Goal: Information Seeking & Learning: Learn about a topic

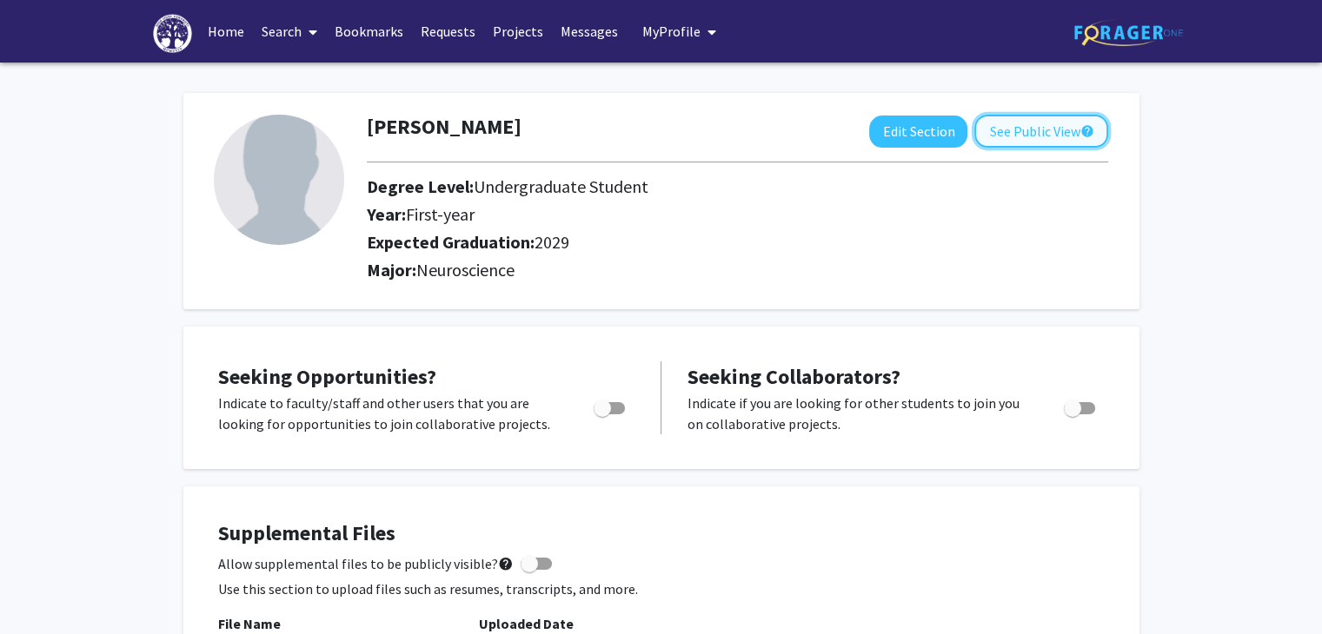
click at [1016, 136] on button "See Public View help" at bounding box center [1041, 131] width 134 height 33
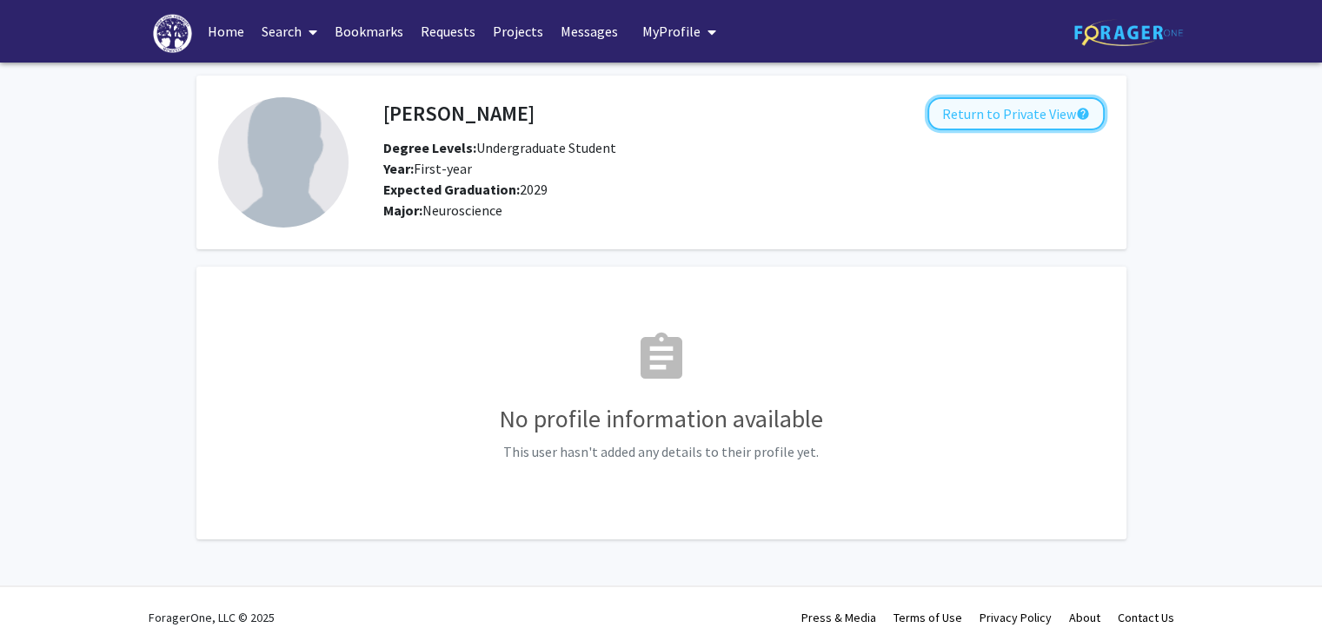
click at [998, 120] on button "Return to Private View help" at bounding box center [1015, 113] width 177 height 33
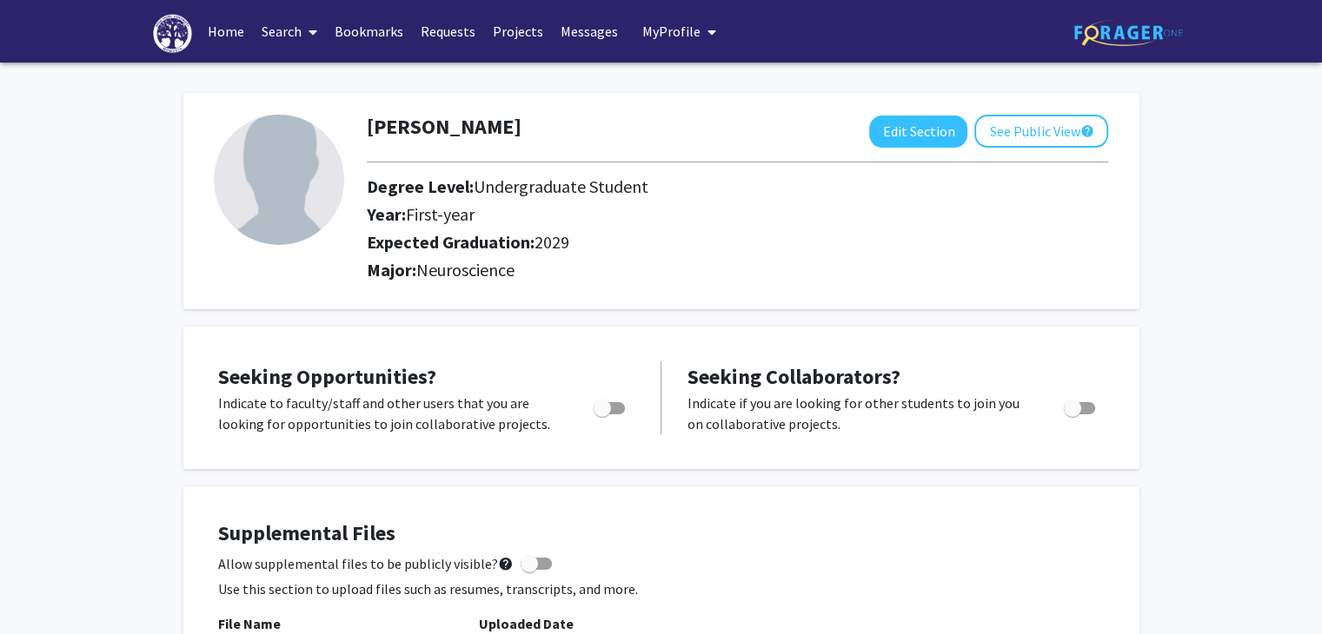
click at [519, 30] on link "Projects" at bounding box center [518, 31] width 68 height 61
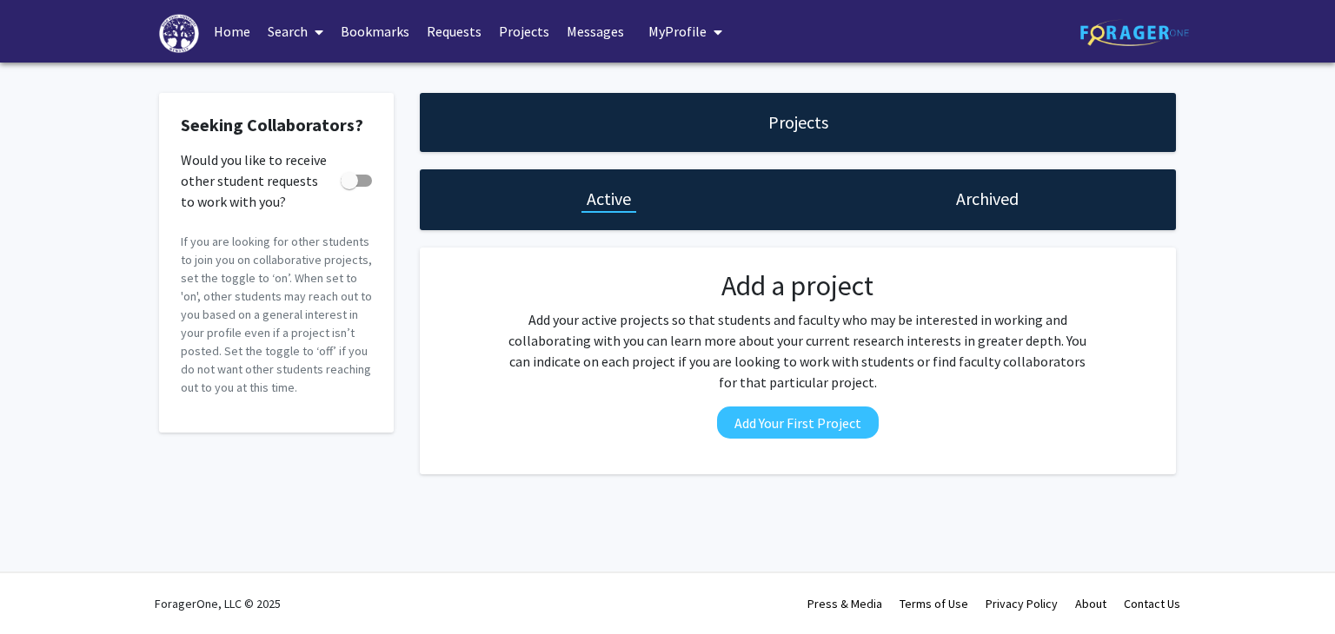
click at [229, 30] on link "Home" at bounding box center [232, 31] width 54 height 61
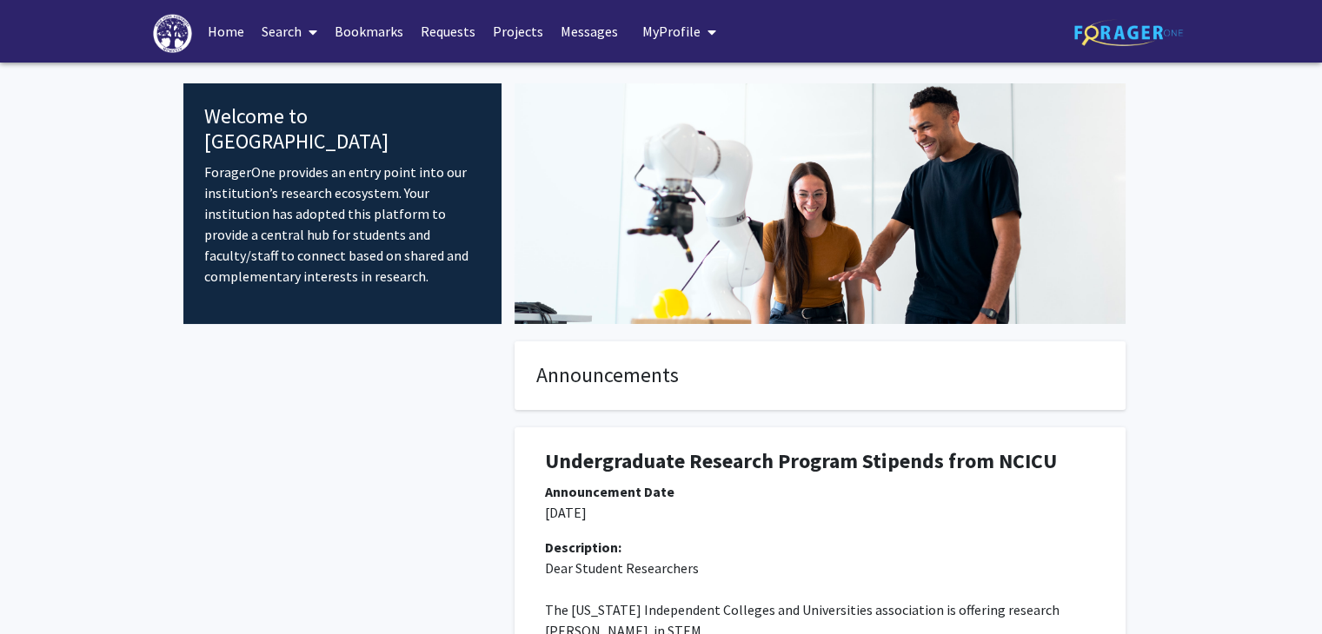
click at [281, 29] on link "Search" at bounding box center [289, 31] width 73 height 61
click at [292, 84] on span "Faculty/Staff" at bounding box center [317, 80] width 128 height 35
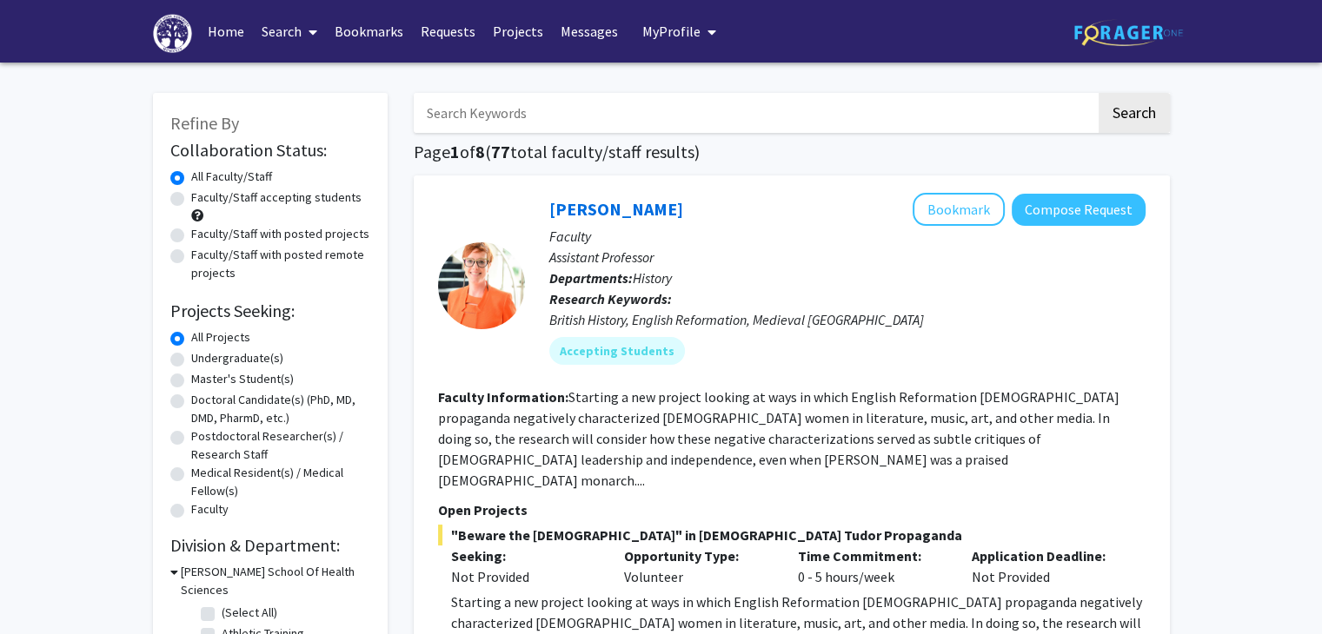
click at [285, 43] on link "Search" at bounding box center [289, 31] width 73 height 61
click at [302, 120] on span "Students" at bounding box center [306, 114] width 106 height 35
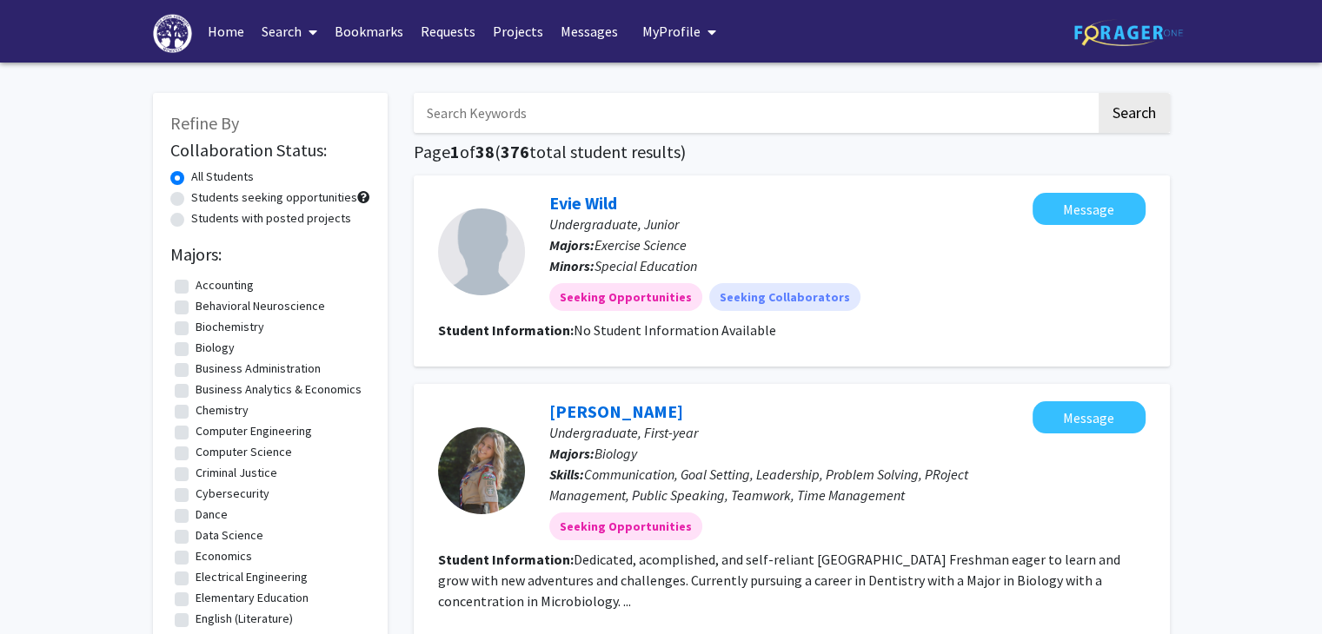
click at [663, 17] on button "My Profile" at bounding box center [679, 31] width 84 height 63
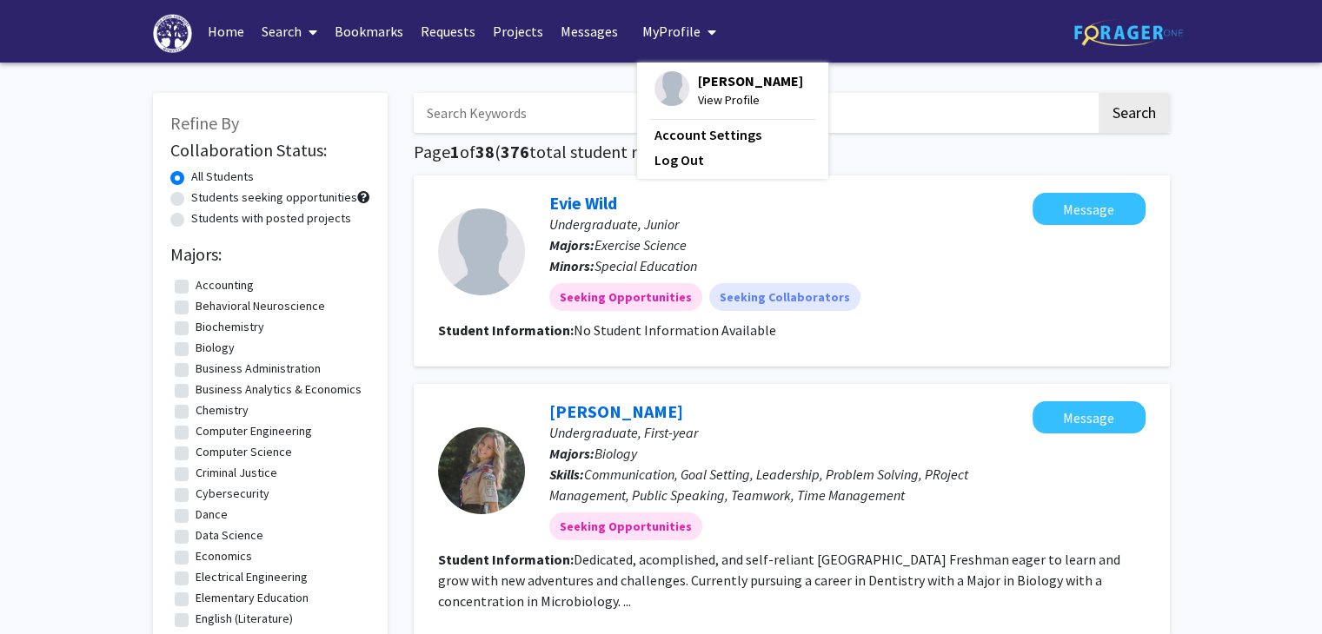
click at [698, 74] on span "[PERSON_NAME]" at bounding box center [750, 80] width 105 height 19
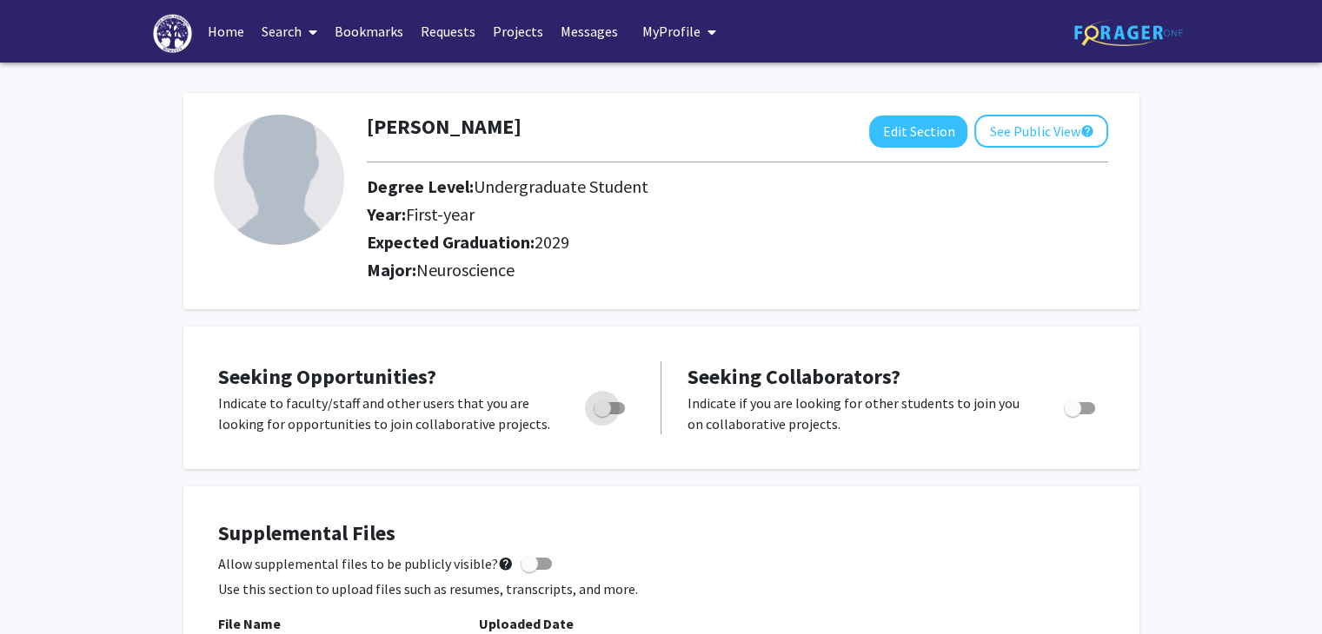
click at [608, 401] on span "Toggle" at bounding box center [602, 408] width 17 height 17
click at [602, 415] on input "Are you actively seeking opportunities?" at bounding box center [601, 415] width 1 height 1
checkbox input "true"
click at [296, 34] on link "Search" at bounding box center [289, 31] width 73 height 61
click at [327, 70] on span "Faculty/Staff" at bounding box center [317, 80] width 128 height 35
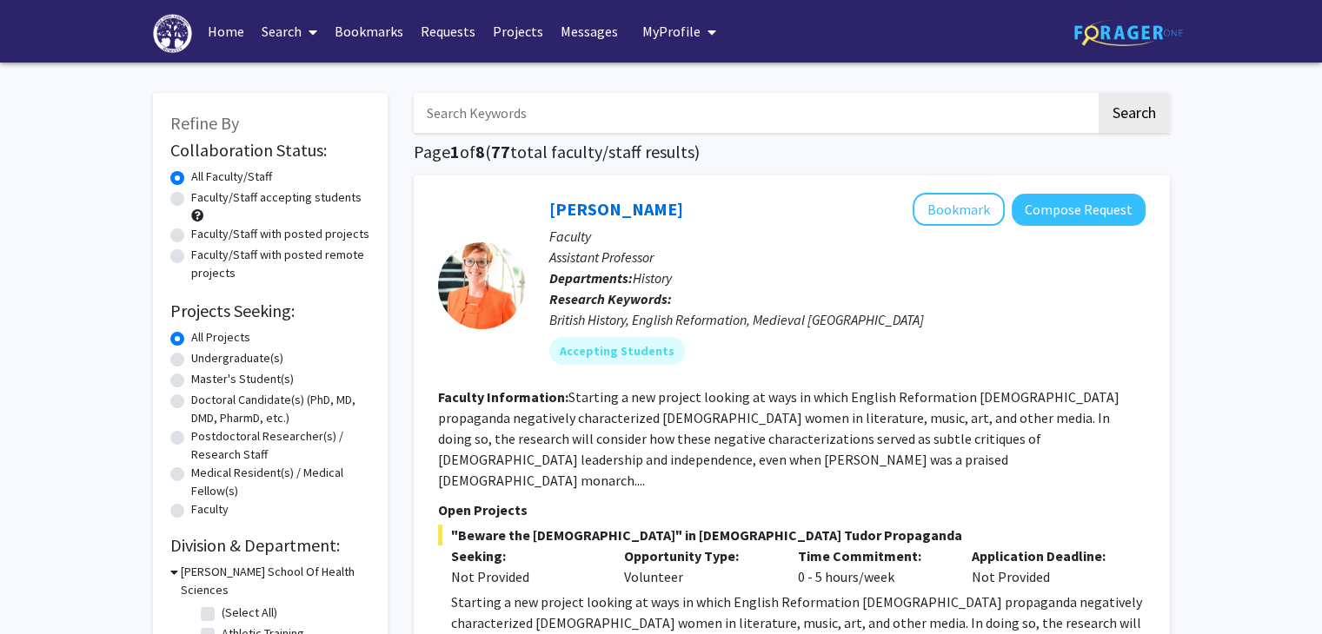
click at [294, 43] on link "Search" at bounding box center [289, 31] width 73 height 61
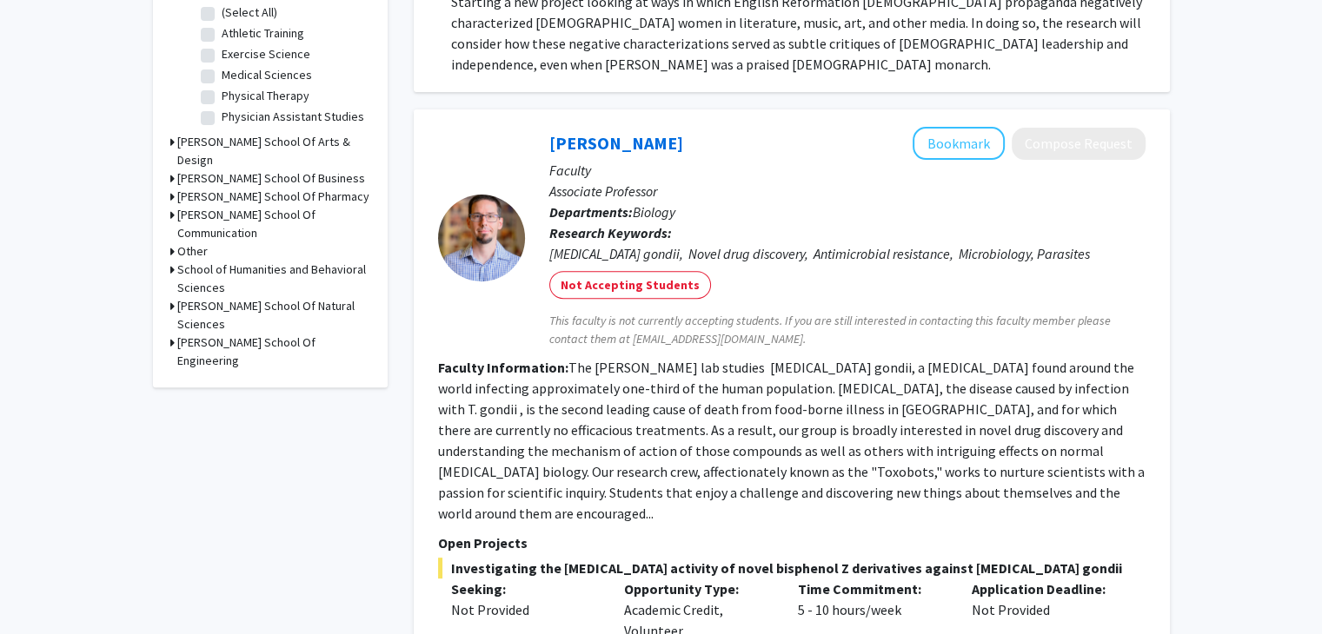
scroll to position [577, 0]
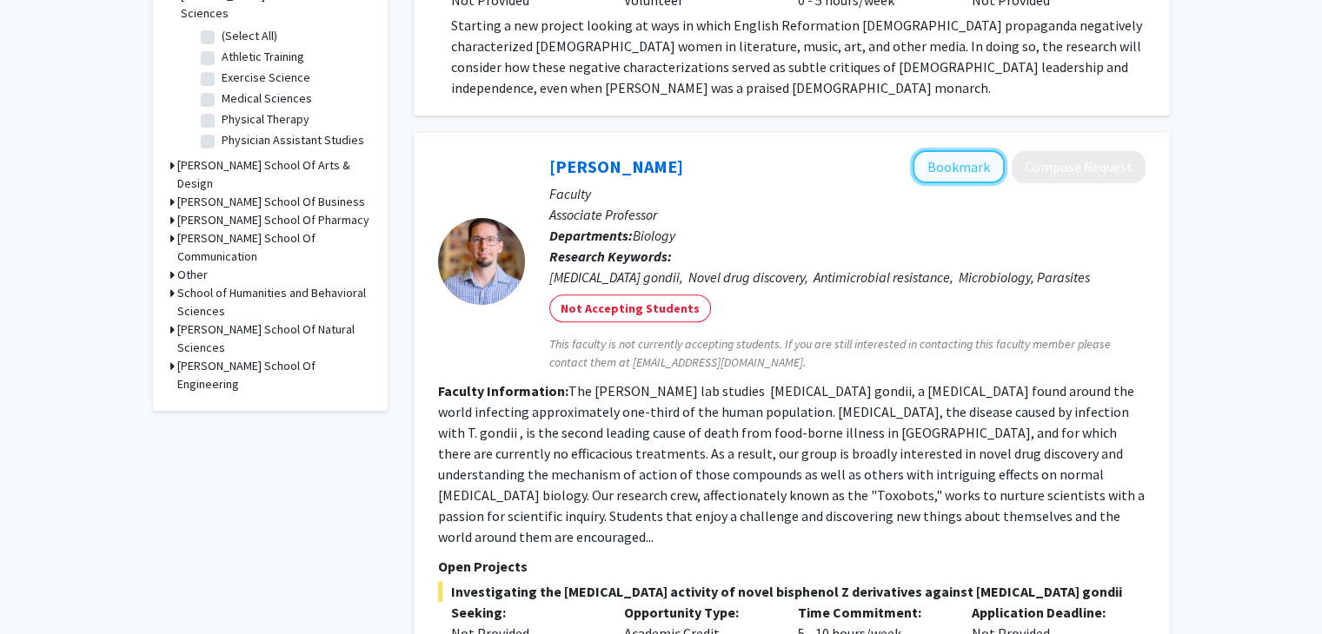
click at [960, 150] on button "Bookmark" at bounding box center [959, 166] width 92 height 33
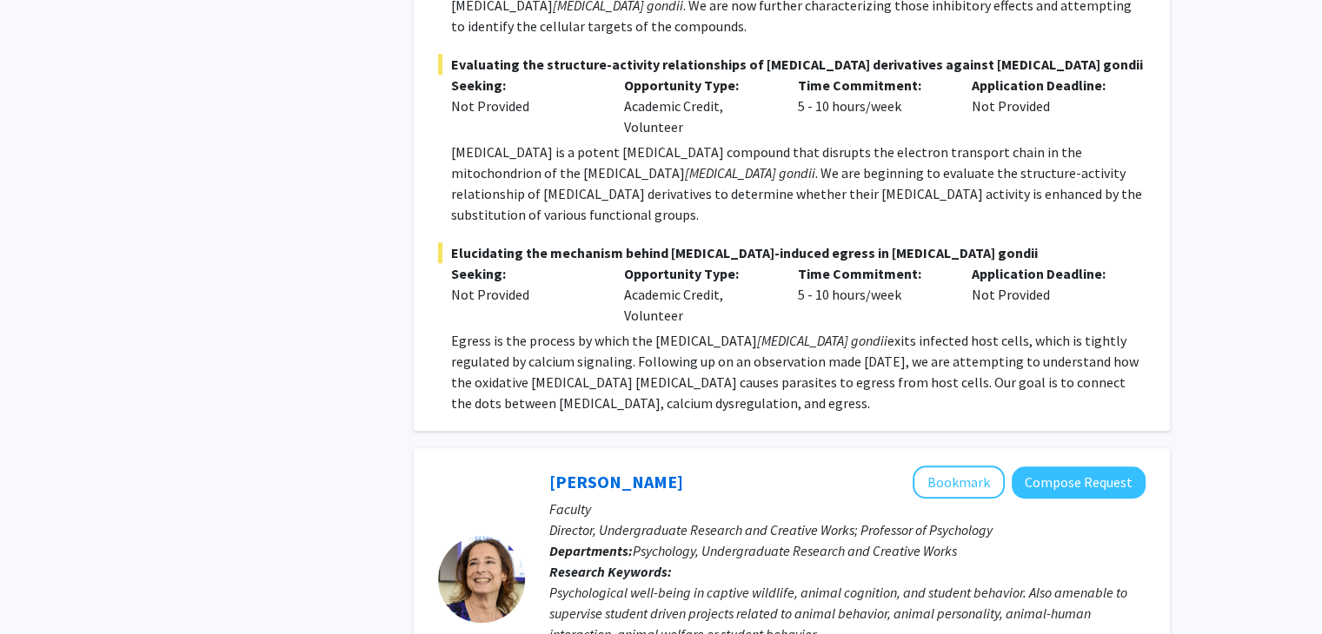
scroll to position [1274, 0]
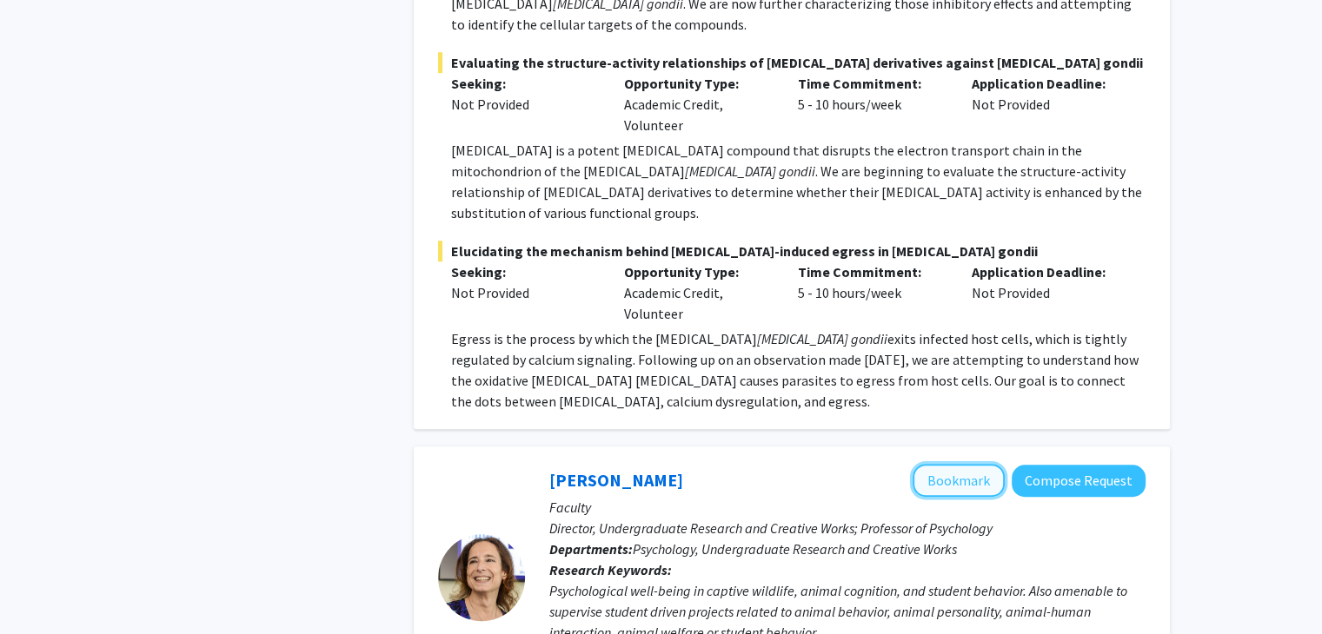
click at [939, 464] on button "Bookmark" at bounding box center [959, 480] width 92 height 33
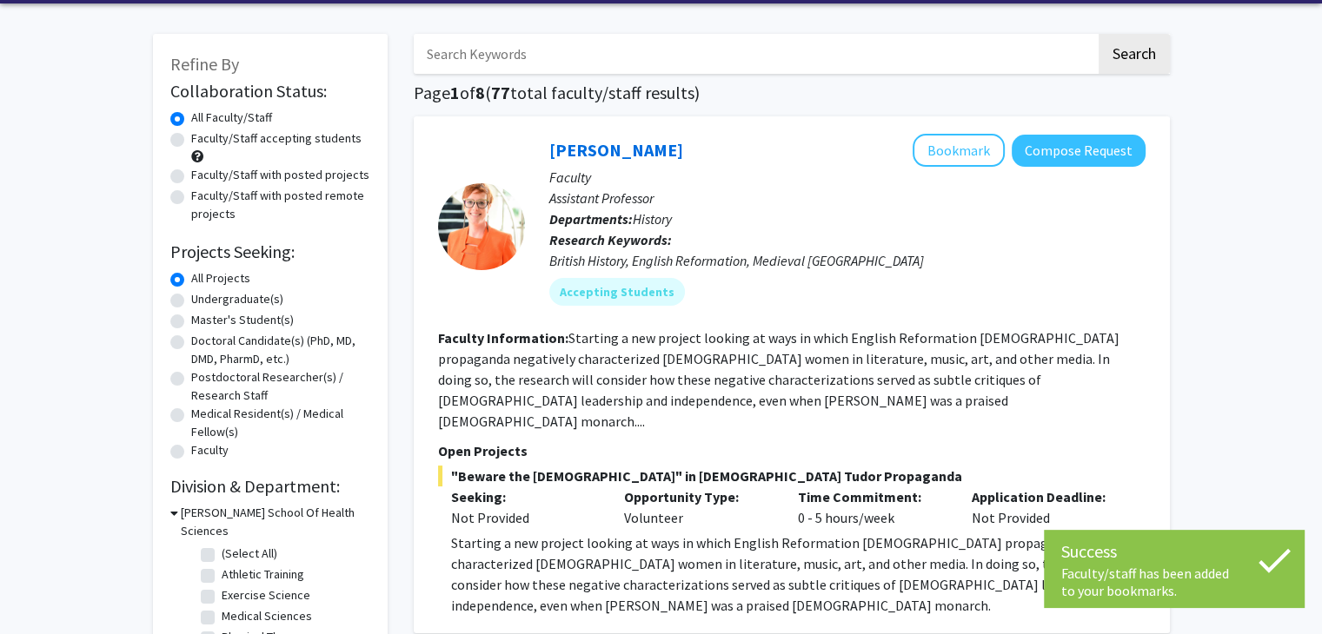
scroll to position [0, 0]
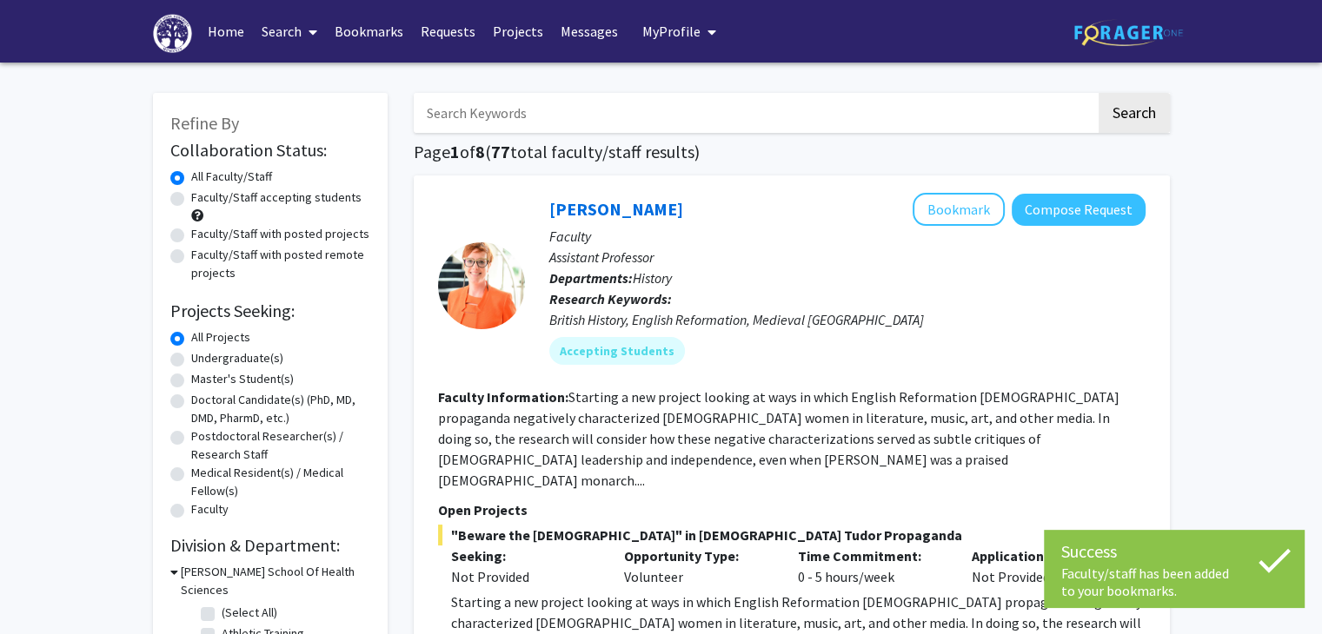
click at [371, 28] on link "Bookmarks" at bounding box center [369, 31] width 86 height 61
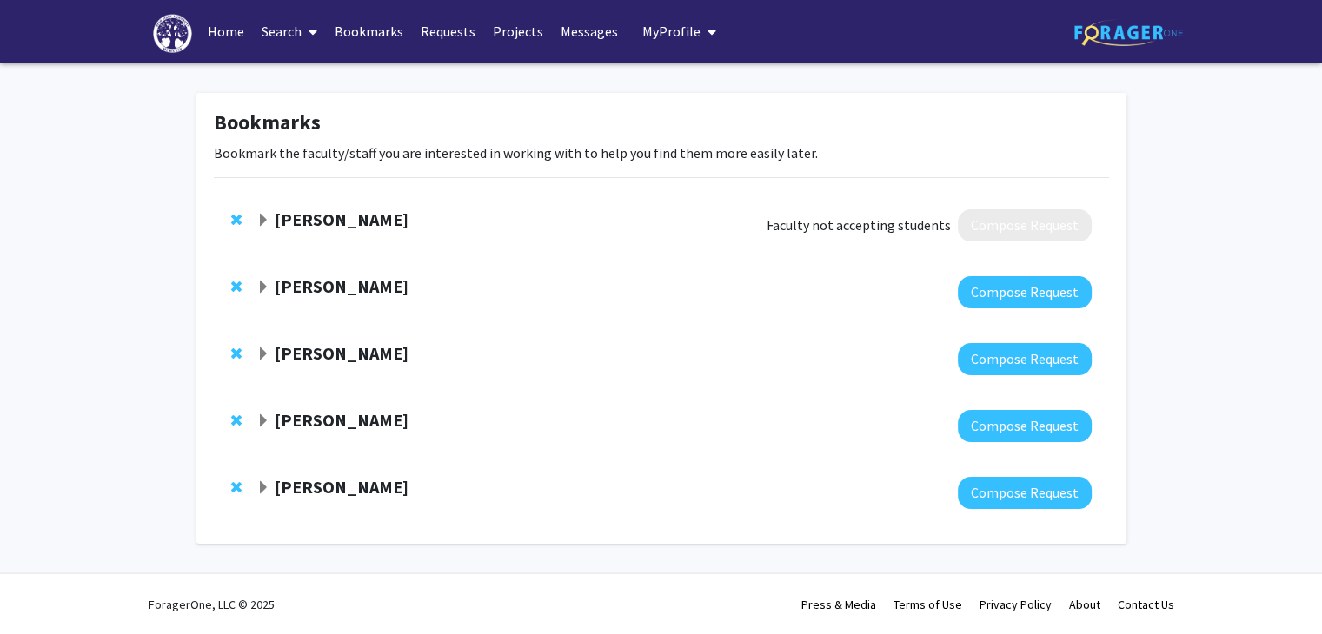
click at [238, 281] on span "Remove Laura Nagy from bookmarks" at bounding box center [236, 287] width 10 height 14
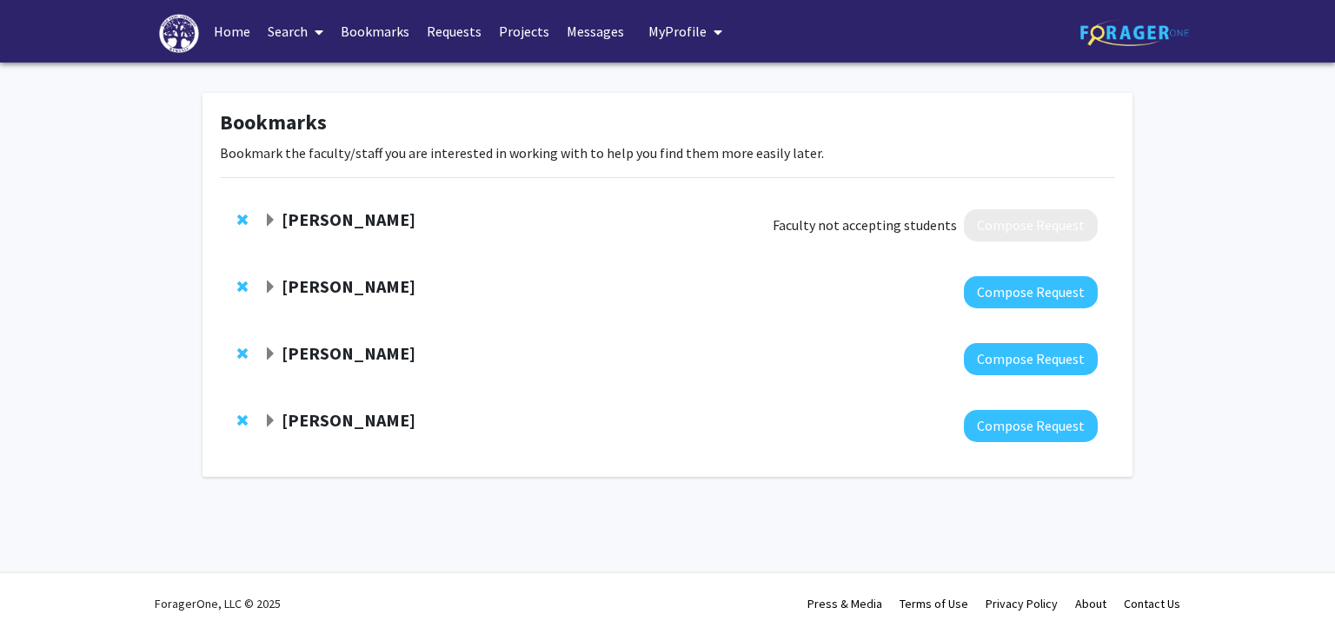
click at [238, 281] on span "Remove Cale Fahrenholtz from bookmarks" at bounding box center [242, 287] width 10 height 14
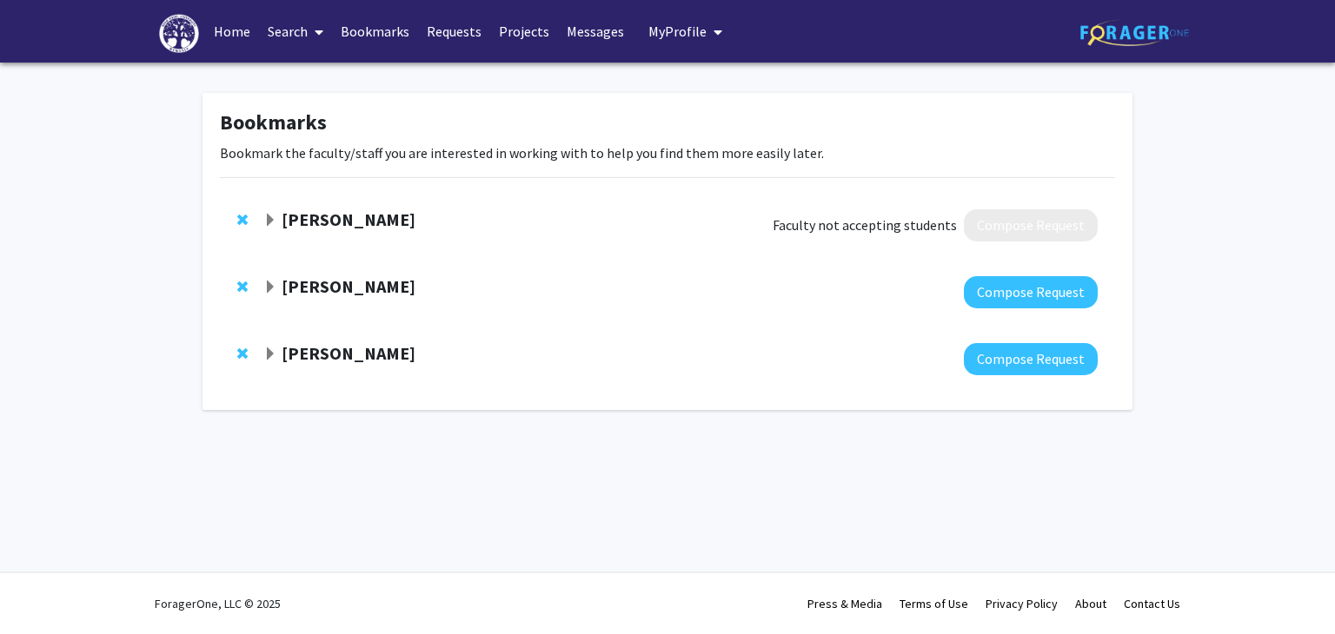
click at [238, 281] on span "Remove Tahl Zimmerman from bookmarks" at bounding box center [242, 287] width 10 height 14
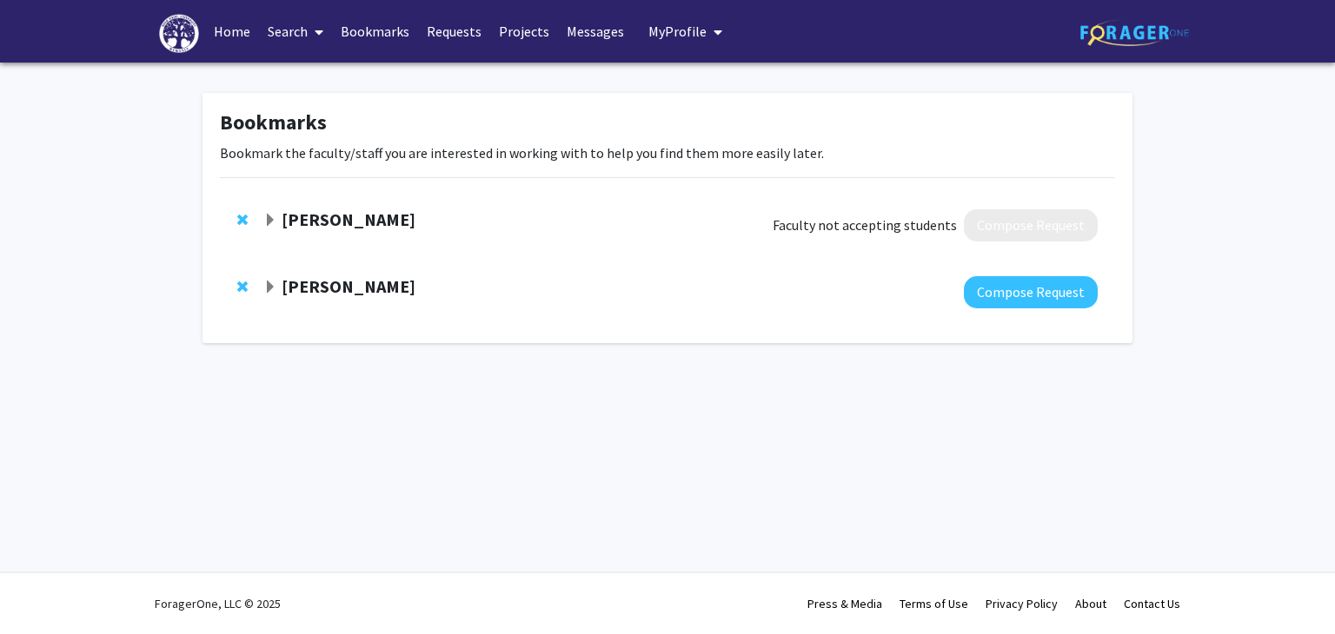
click at [291, 30] on link "Search" at bounding box center [295, 31] width 73 height 61
click at [327, 72] on span "Faculty/Staff" at bounding box center [323, 80] width 128 height 35
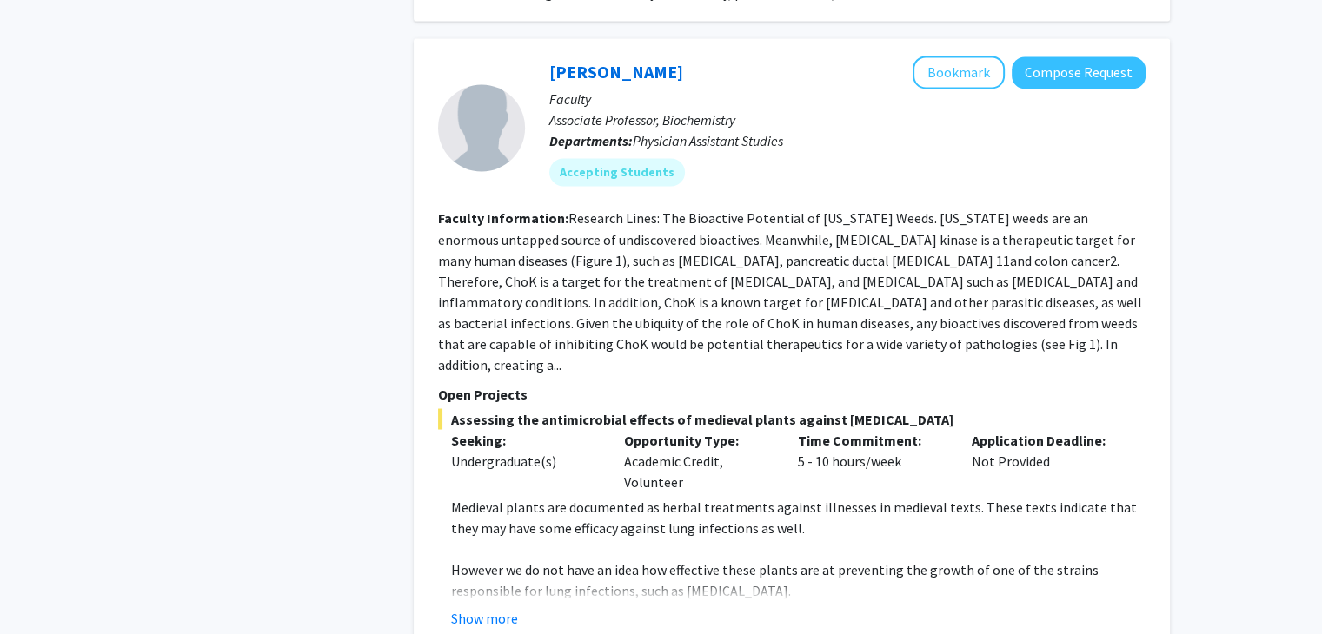
scroll to position [3079, 0]
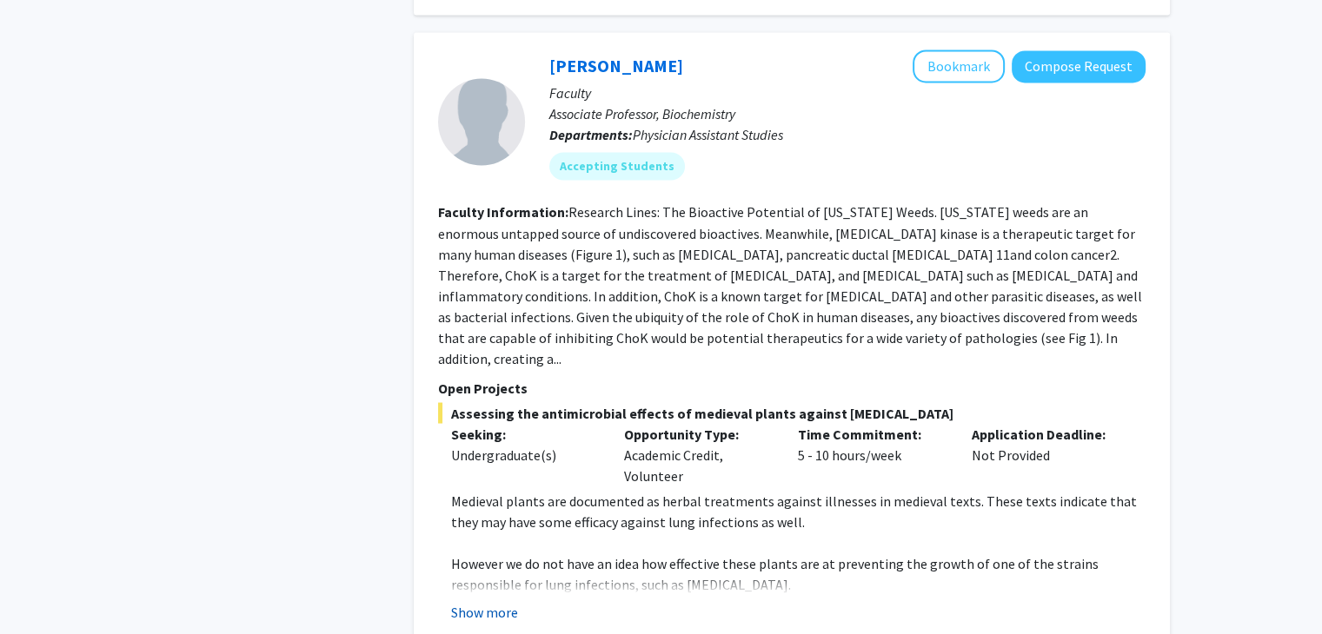
click at [473, 601] on button "Show more" at bounding box center [484, 611] width 67 height 21
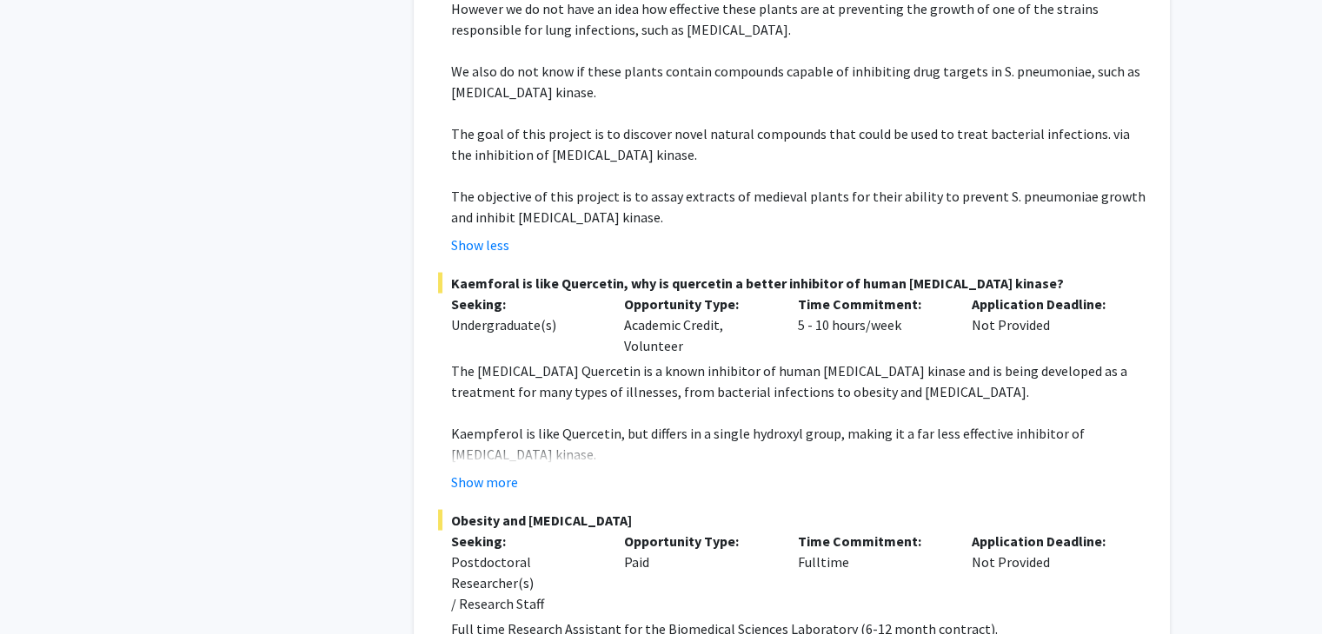
scroll to position [3632, 0]
click at [489, 473] on button "Show more" at bounding box center [484, 483] width 67 height 21
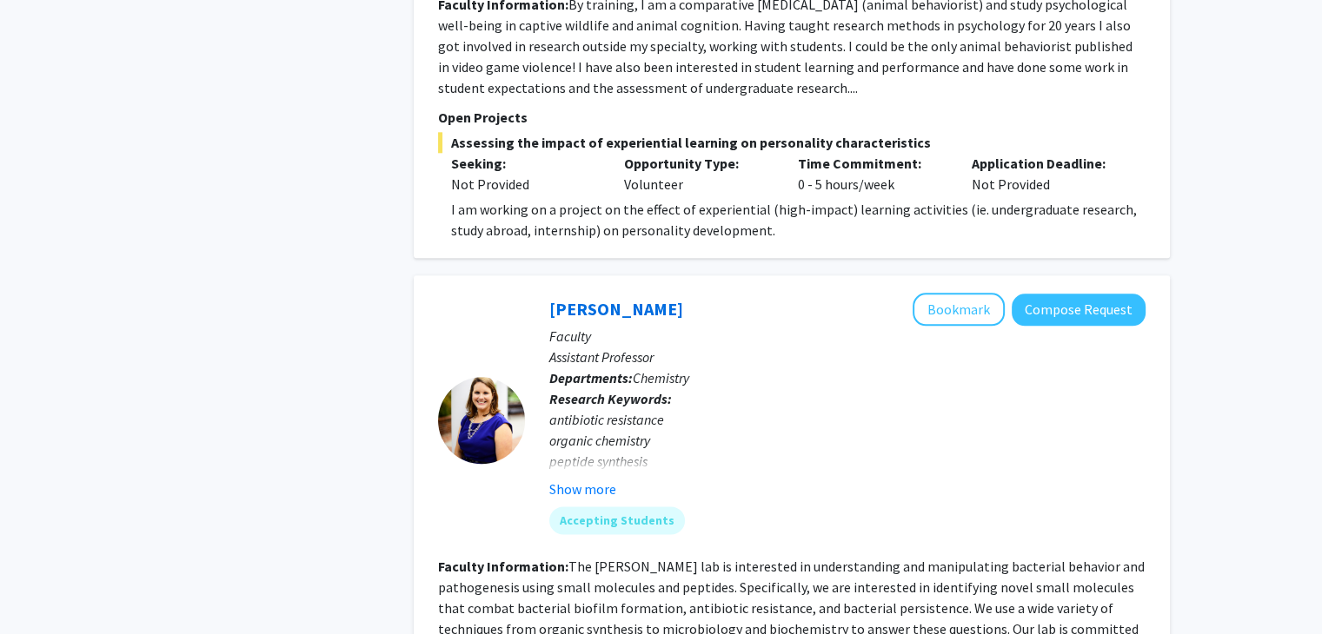
scroll to position [1977, 0]
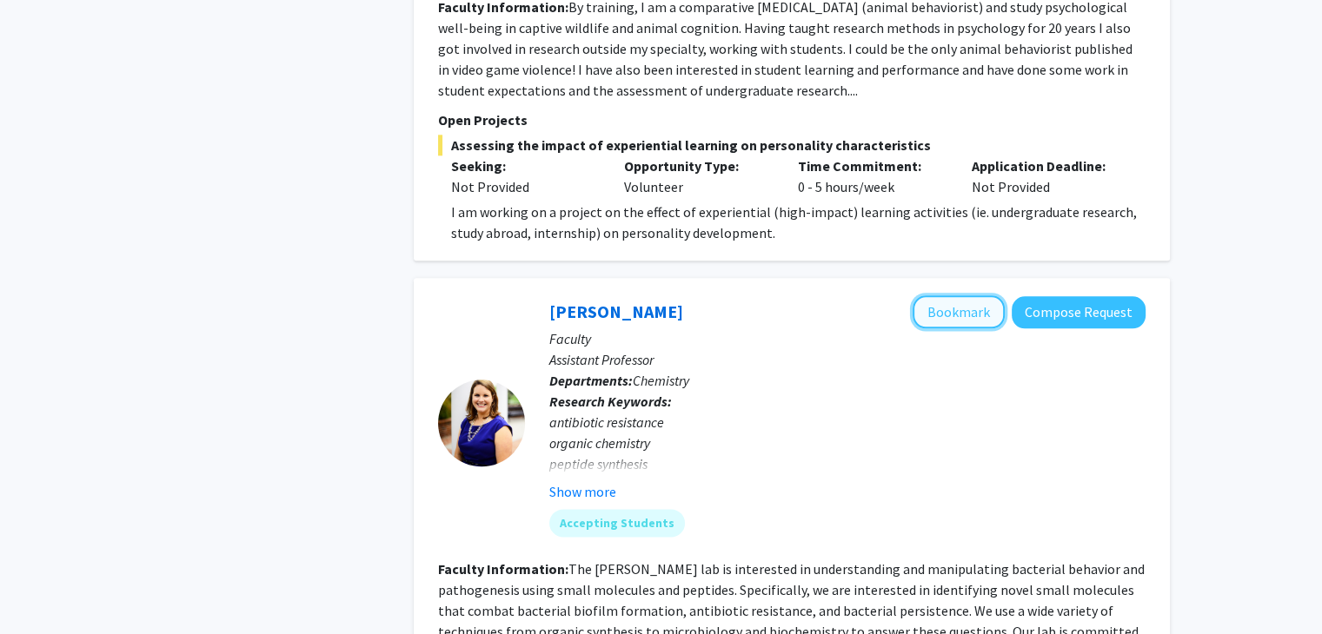
click at [960, 296] on button "Bookmark" at bounding box center [959, 312] width 92 height 33
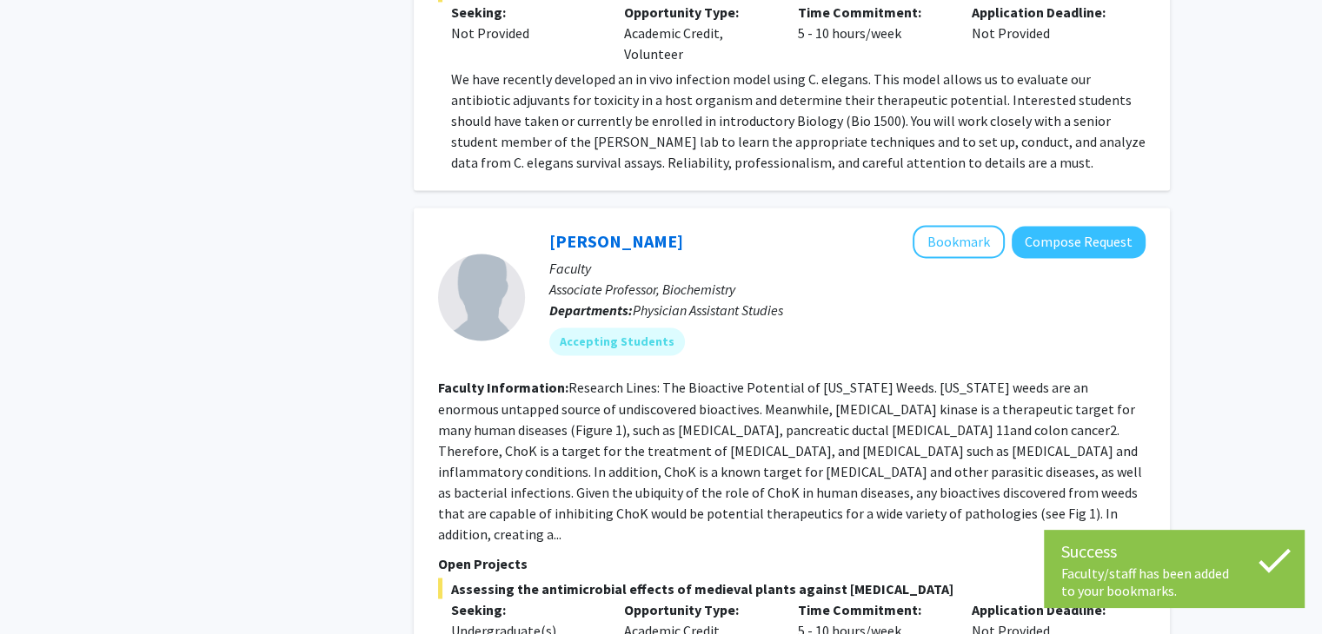
scroll to position [2903, 0]
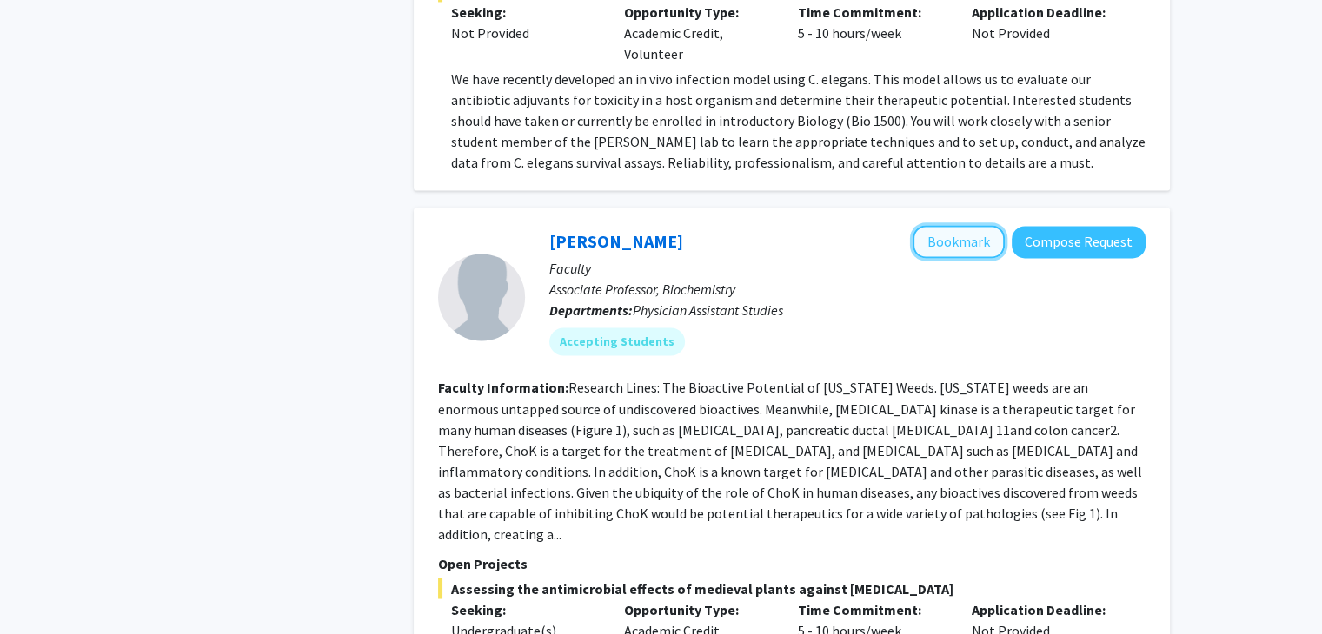
click at [956, 225] on button "Bookmark" at bounding box center [959, 241] width 92 height 33
